Goal: Task Accomplishment & Management: Complete application form

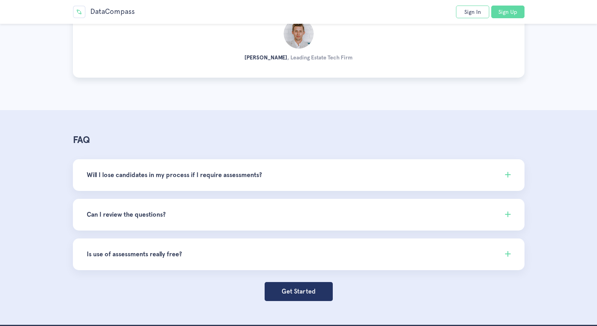
scroll to position [2303, 0]
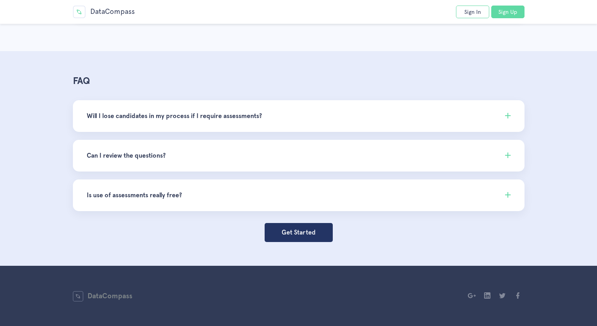
click at [261, 128] on li "Will I lose candidates in my process if I require assessments? If you prefer no…" at bounding box center [298, 116] width 451 height 32
click at [245, 122] on li "Will I lose candidates in my process if I require assessments? If you prefer no…" at bounding box center [298, 116] width 451 height 32
click at [250, 114] on h4 "Will I lose candidates in my process if I require assessments?" at bounding box center [299, 116] width 424 height 10
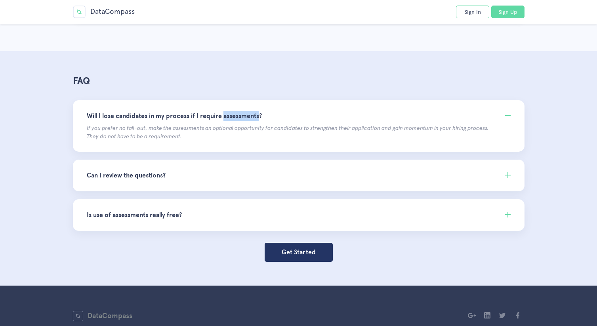
click at [250, 114] on h4 "Will I lose candidates in my process if I require assessments?" at bounding box center [299, 116] width 424 height 10
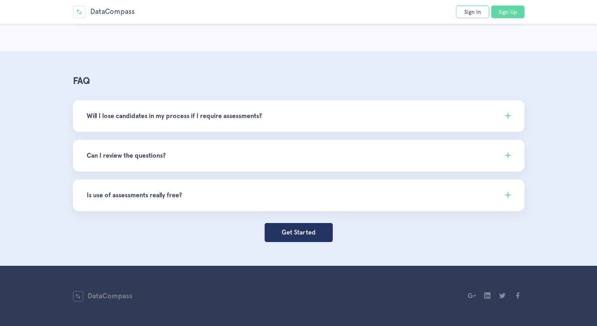
click at [251, 158] on h4 "Can I review the questions?" at bounding box center [299, 156] width 424 height 10
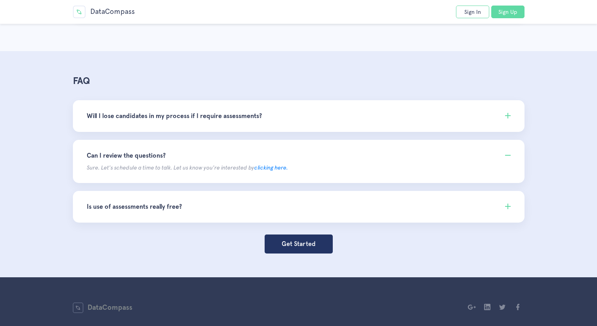
click at [251, 158] on h4 "Can I review the questions?" at bounding box center [299, 156] width 424 height 10
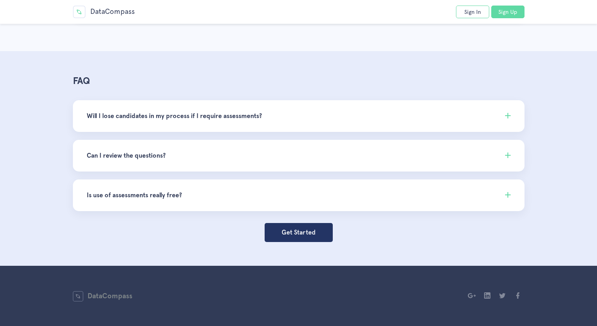
click at [265, 196] on h4 "Is use of assessments really free?" at bounding box center [299, 195] width 424 height 10
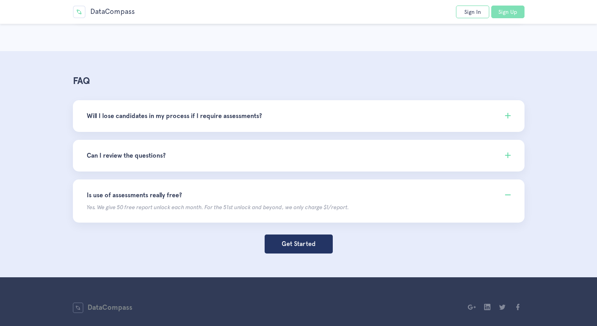
click at [496, 11] on link "Sign Up" at bounding box center [507, 12] width 33 height 13
